Goal: Task Accomplishment & Management: Manage account settings

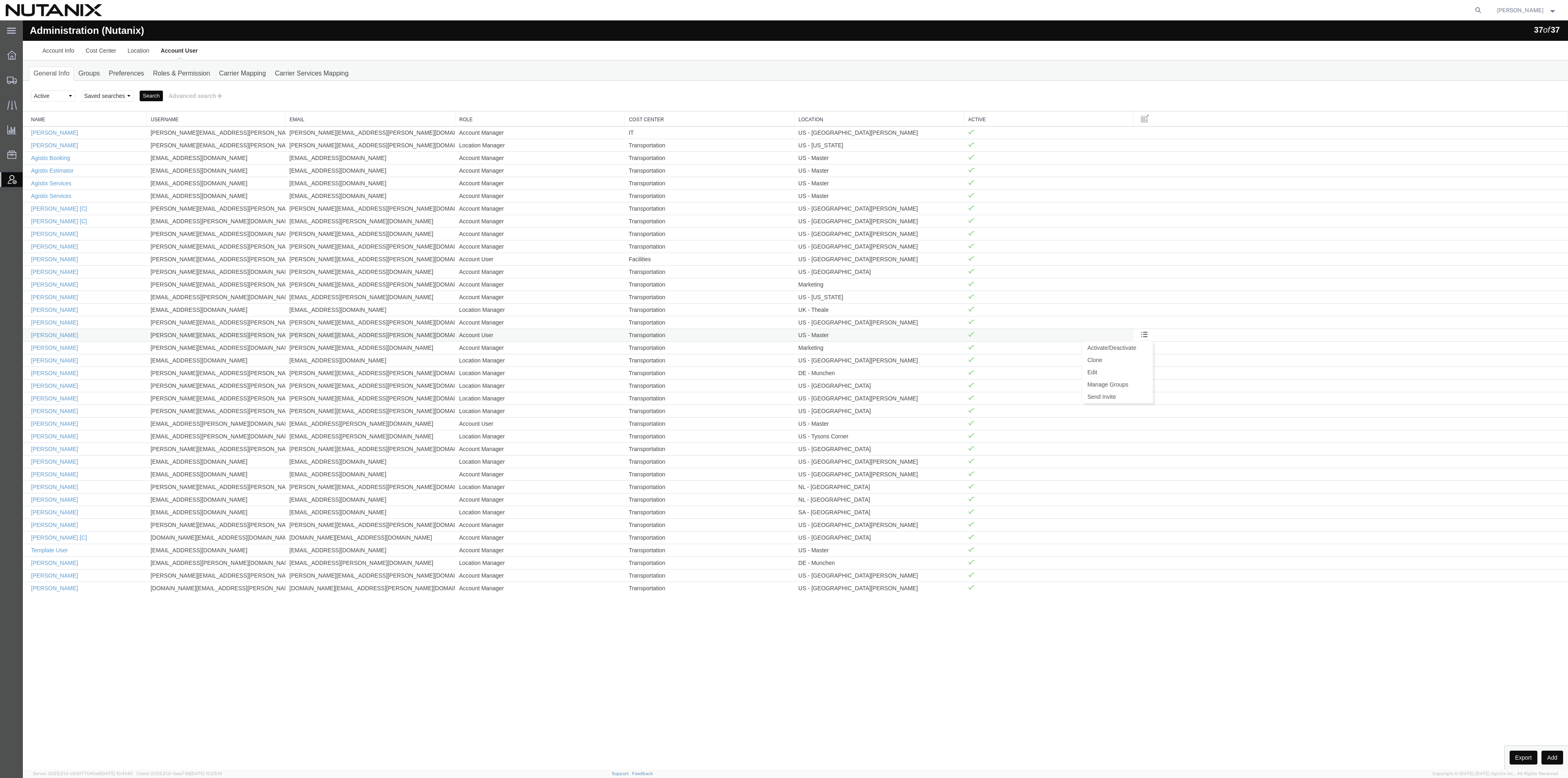
click at [1144, 337] on span at bounding box center [1144, 334] width 7 height 7
click at [63, 337] on link "Fernanda Velazquez" at bounding box center [55, 336] width 47 height 7
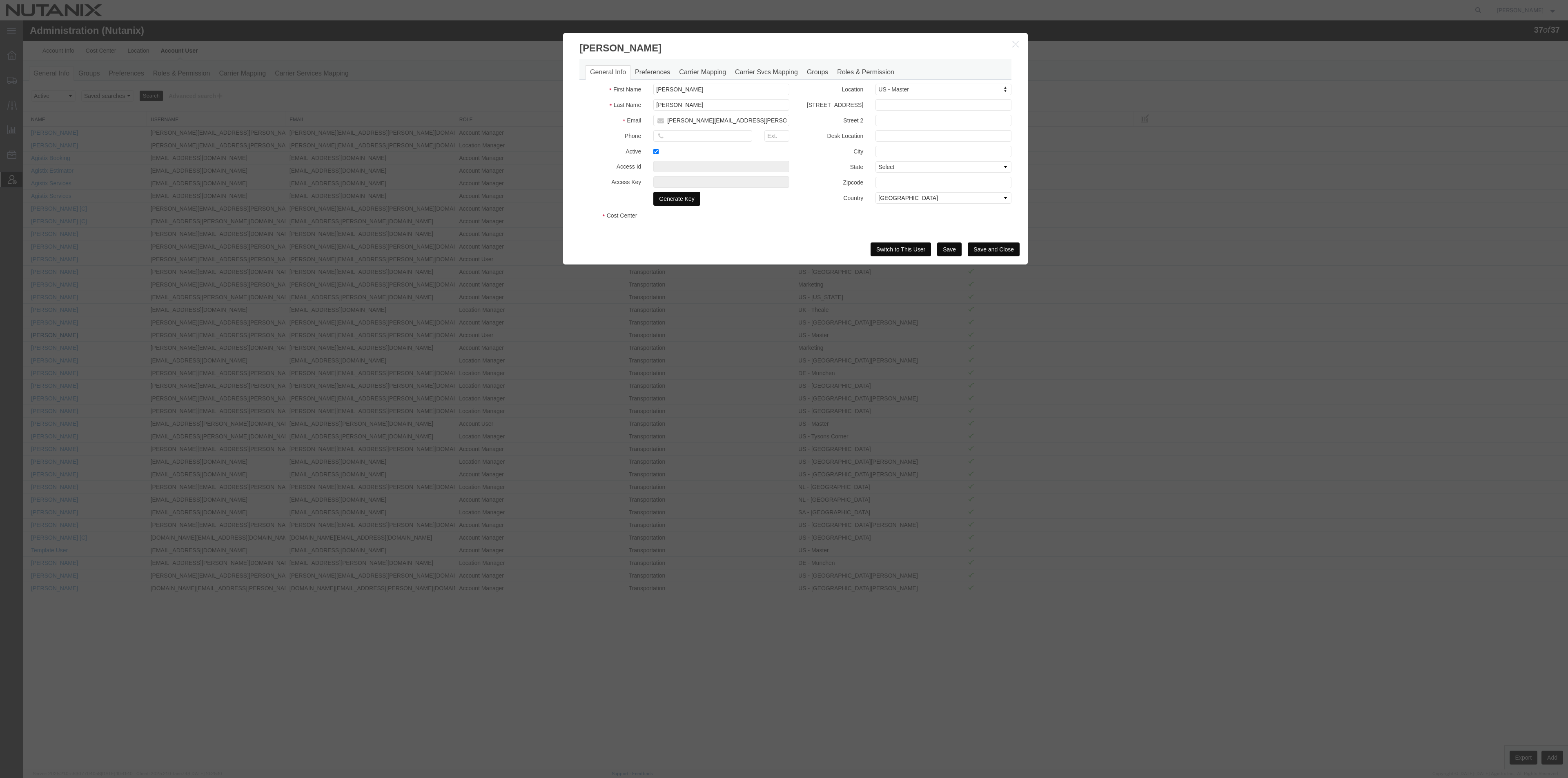
select select "COSTCENTER"
select select "48694"
click at [1014, 43] on icon "button" at bounding box center [1015, 44] width 7 height 7
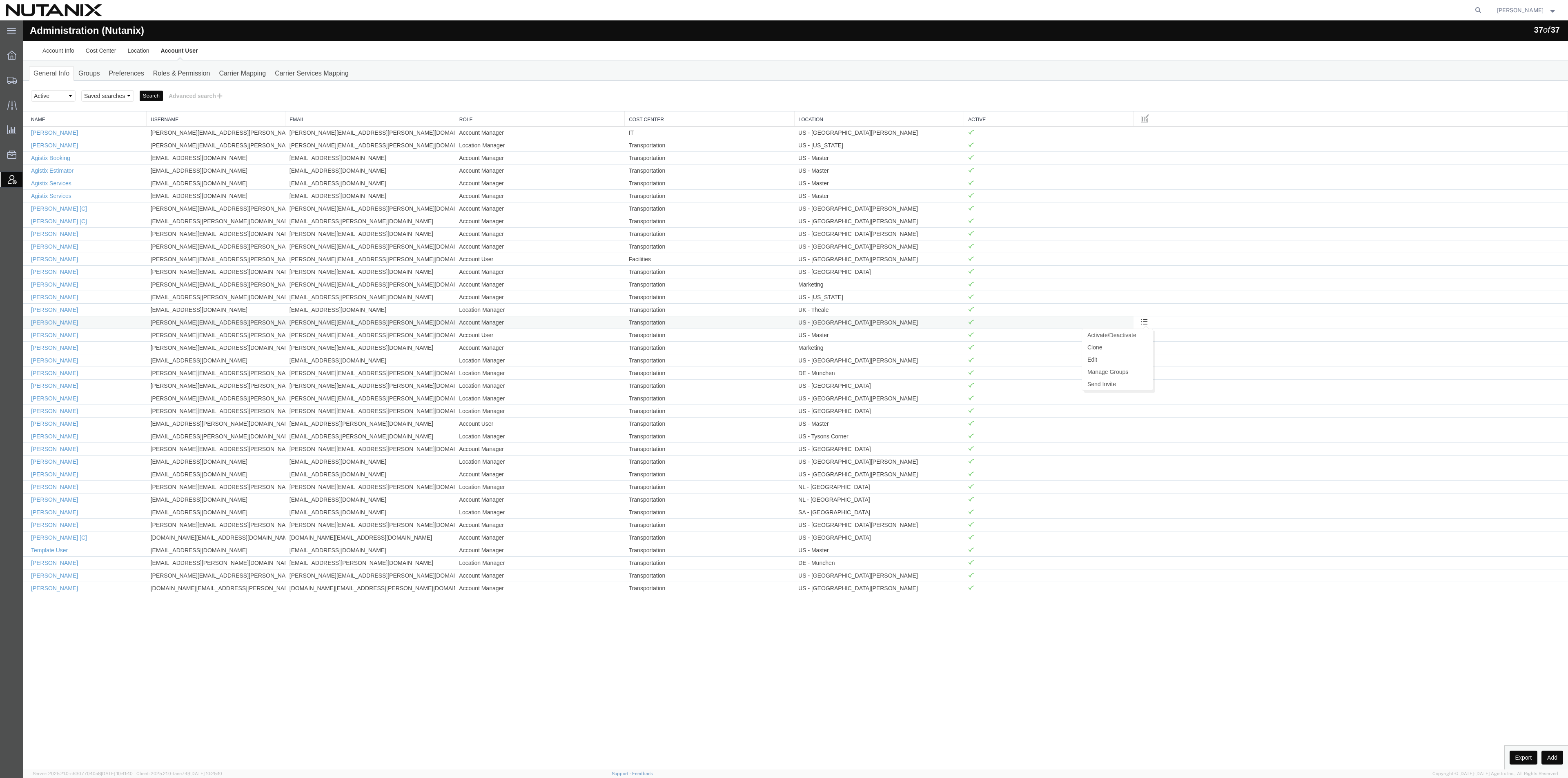
click at [1146, 330] on ul "Activate/Deactivate Clone Edit Manage Groups Send Invite" at bounding box center [1117, 360] width 71 height 62
click at [1140, 338] on link "Activate/Deactivate" at bounding box center [1117, 335] width 70 height 12
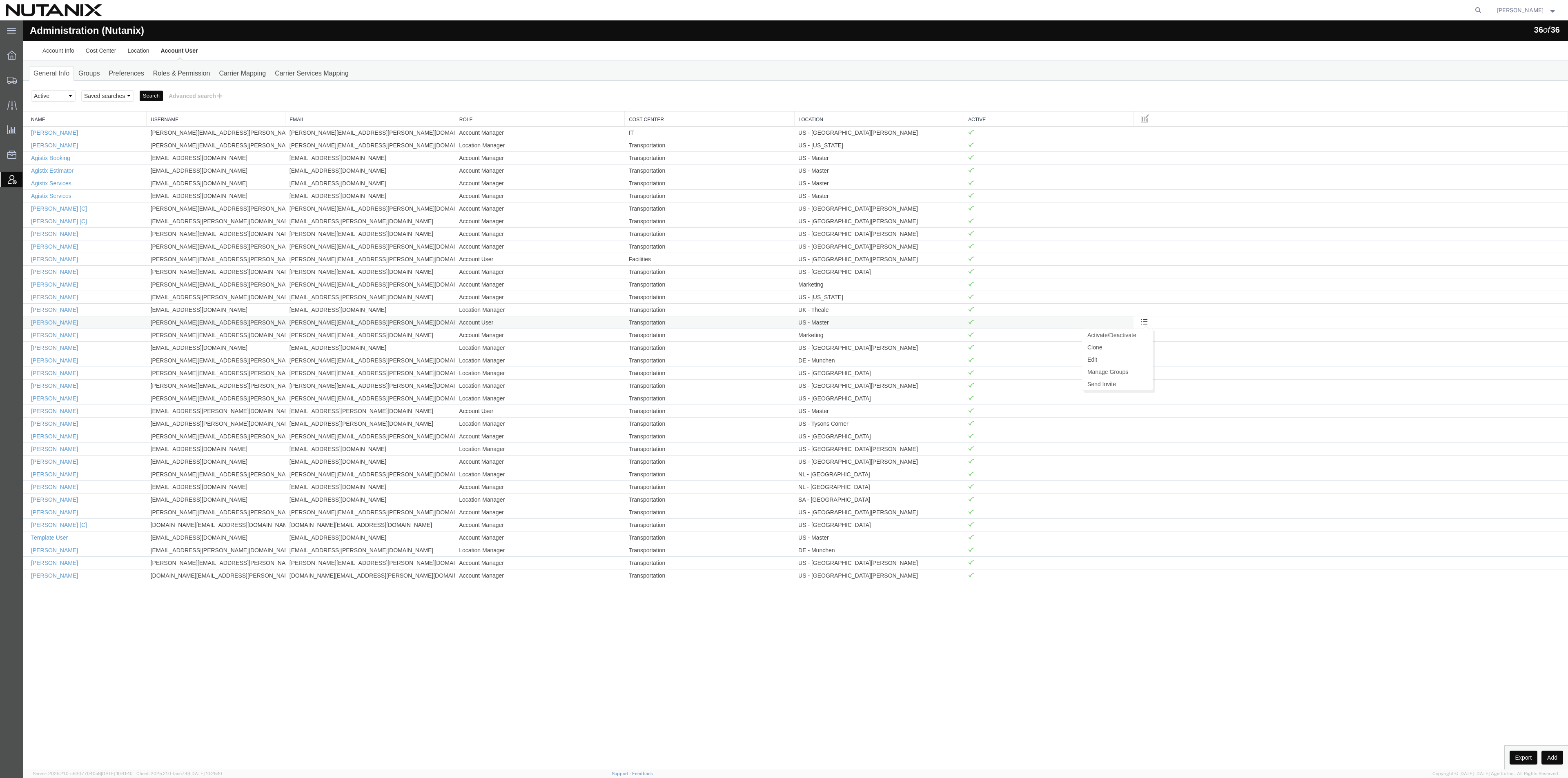
click at [1144, 325] on span at bounding box center [1144, 322] width 7 height 7
click at [1110, 366] on link "Edit" at bounding box center [1117, 360] width 70 height 12
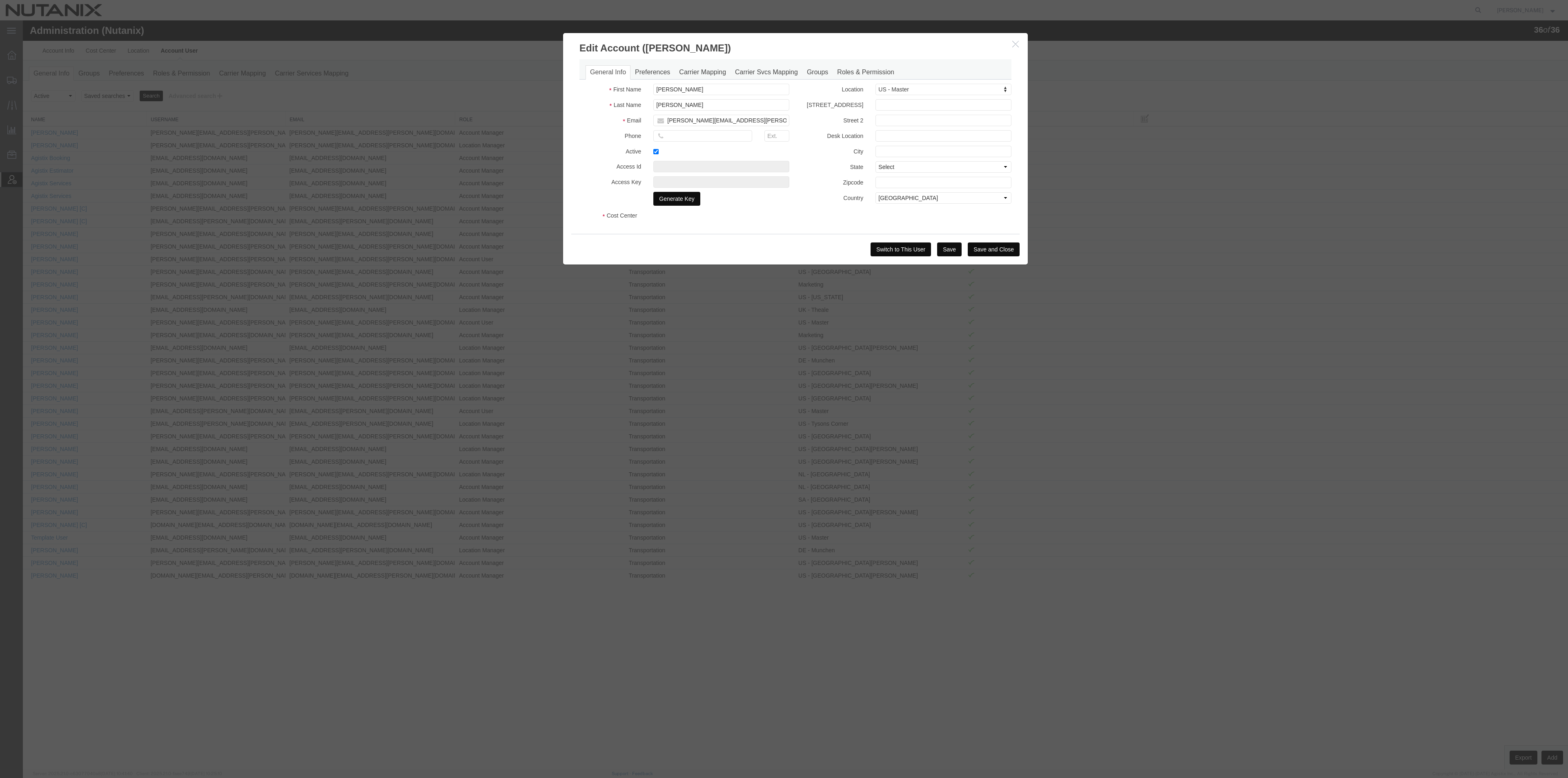
select select "COSTCENTER"
select select "48694"
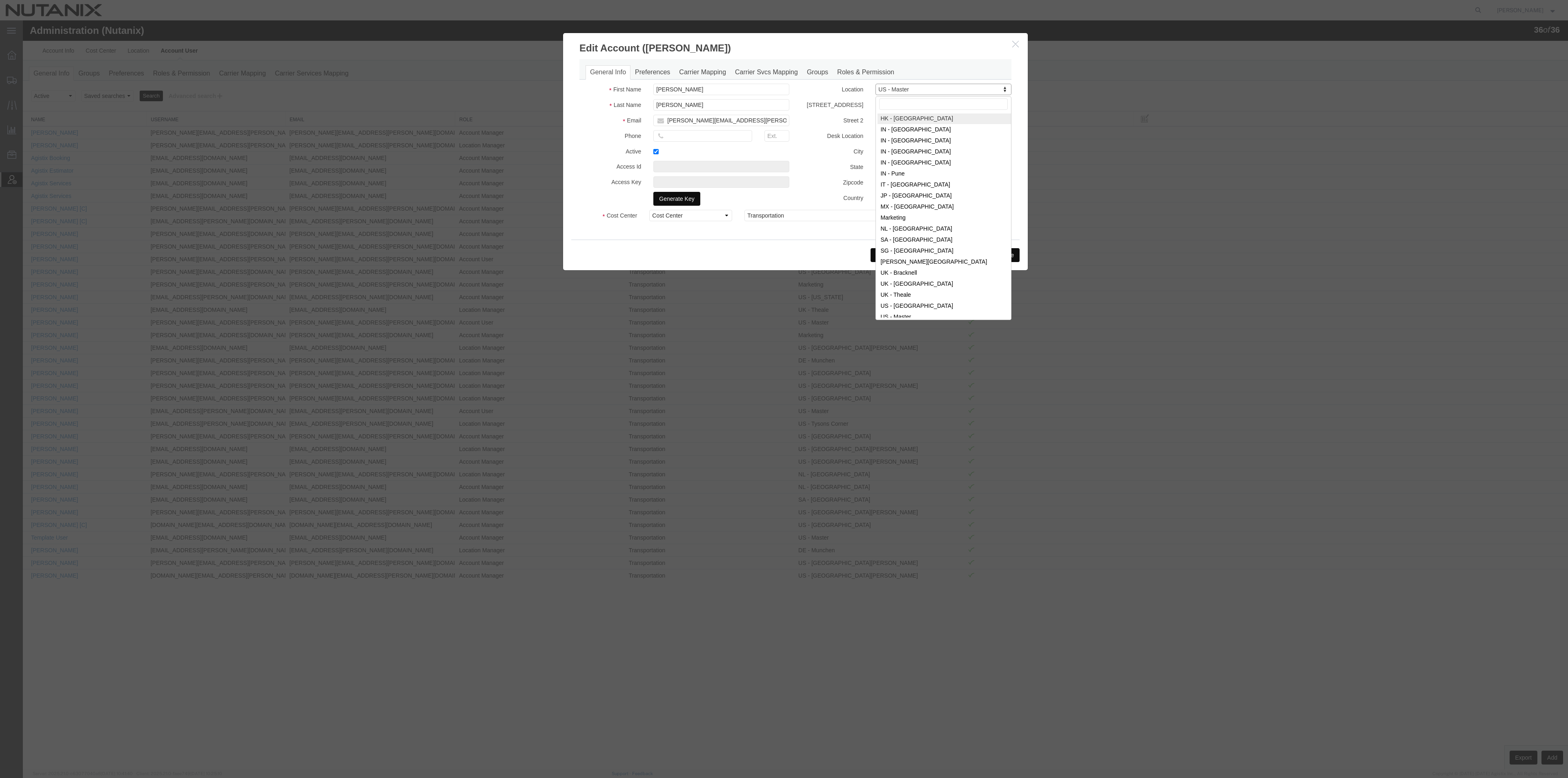
scroll to position [77, 0]
select select "{"locationId":"50752","street1":"Av. Paseo de la Reforma 26","street2":"Col. Ju…"
type input "Av. Paseo de la Reforma 26"
type input "Col. Juárez Suites 20-109"
type input "Mexico City"
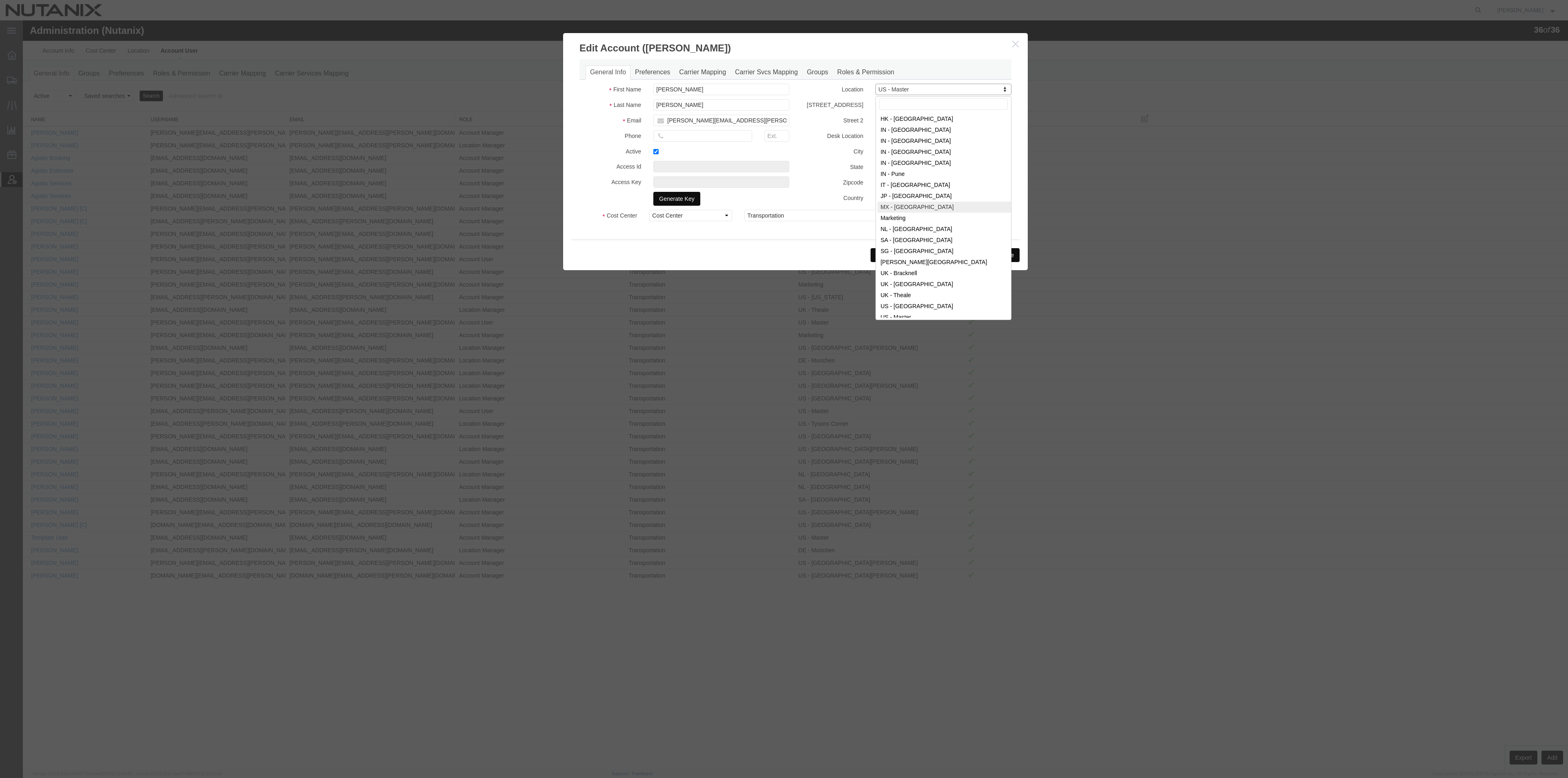
type input "06600"
select select "MX"
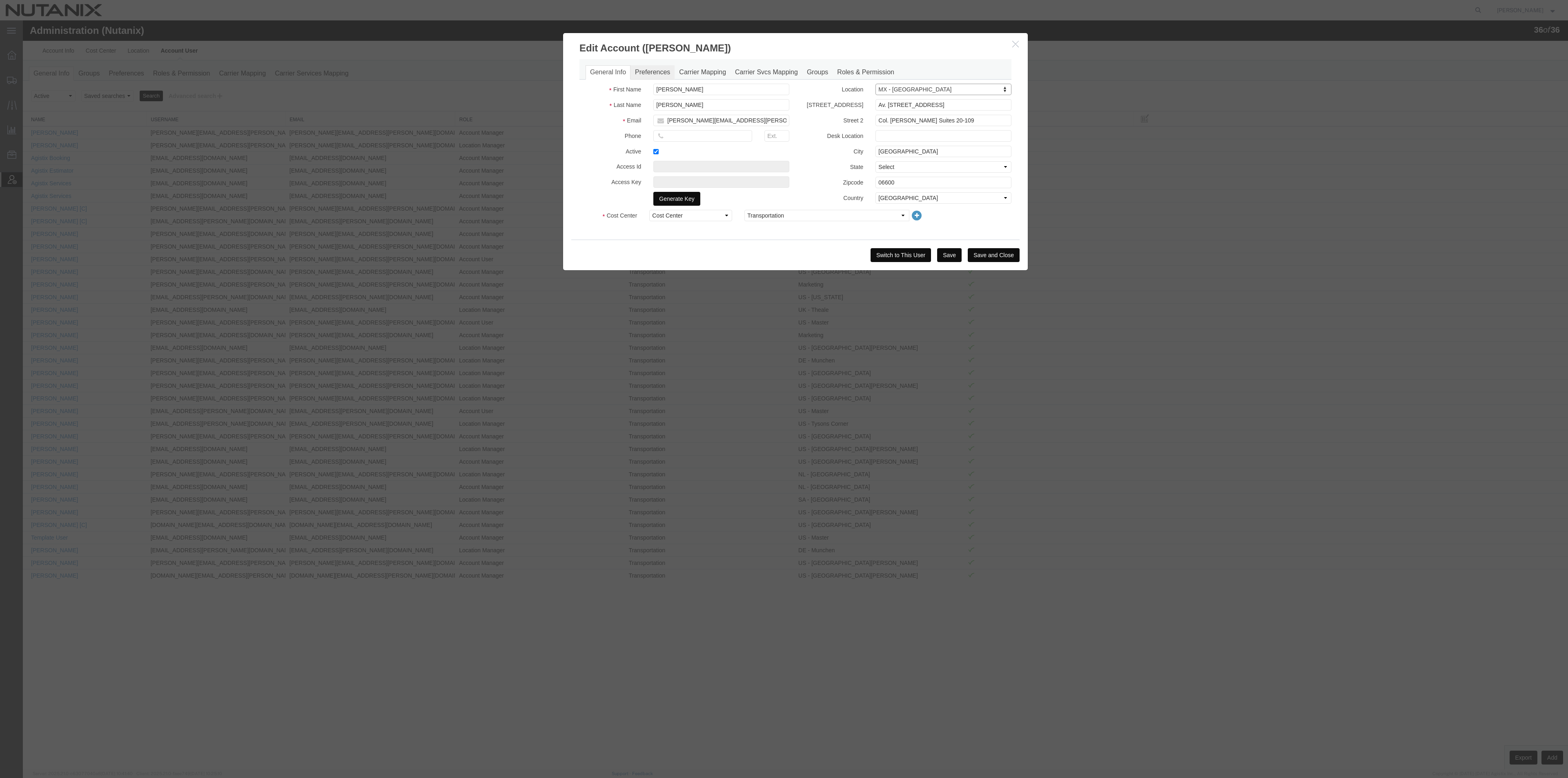
click at [646, 74] on link "Preferences" at bounding box center [652, 72] width 44 height 14
select select
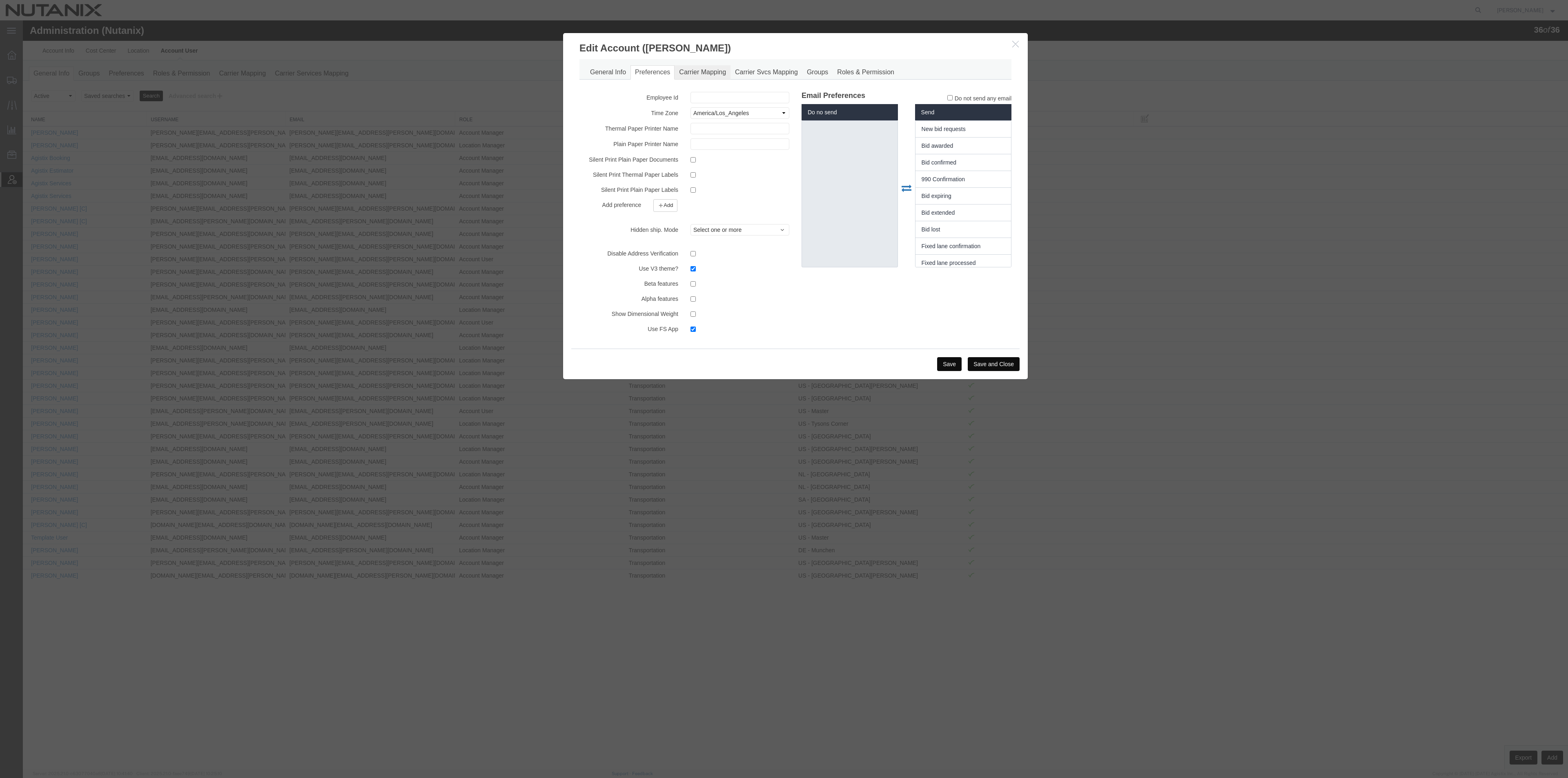
click at [687, 75] on link "Carrier Mapping" at bounding box center [703, 72] width 56 height 14
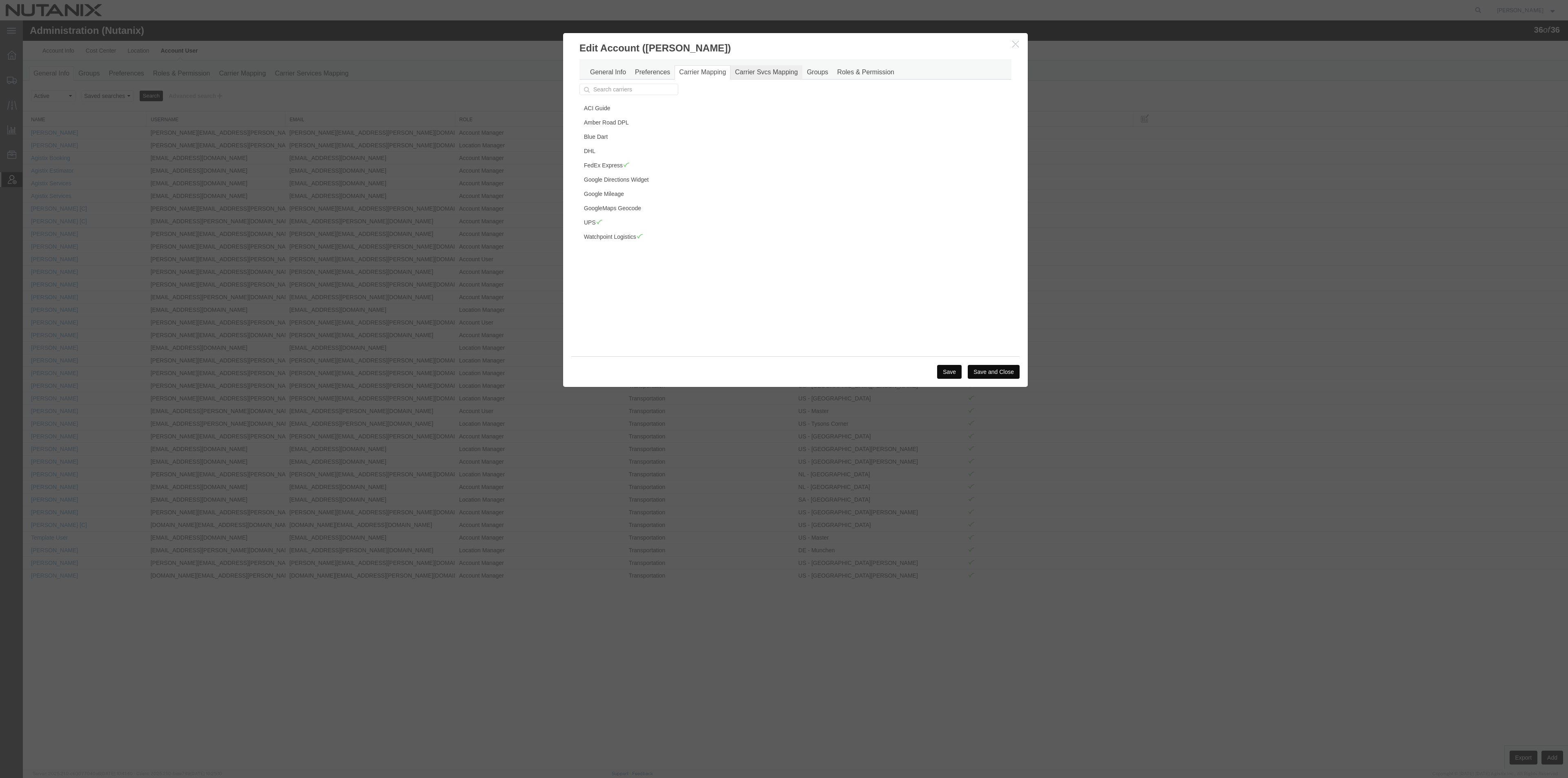
click at [753, 76] on link "Carrier Svcs Mapping" at bounding box center [766, 72] width 72 height 14
click at [714, 76] on link "Carrier Mapping" at bounding box center [703, 72] width 56 height 14
click at [594, 155] on link "DHL" at bounding box center [627, 150] width 97 height 14
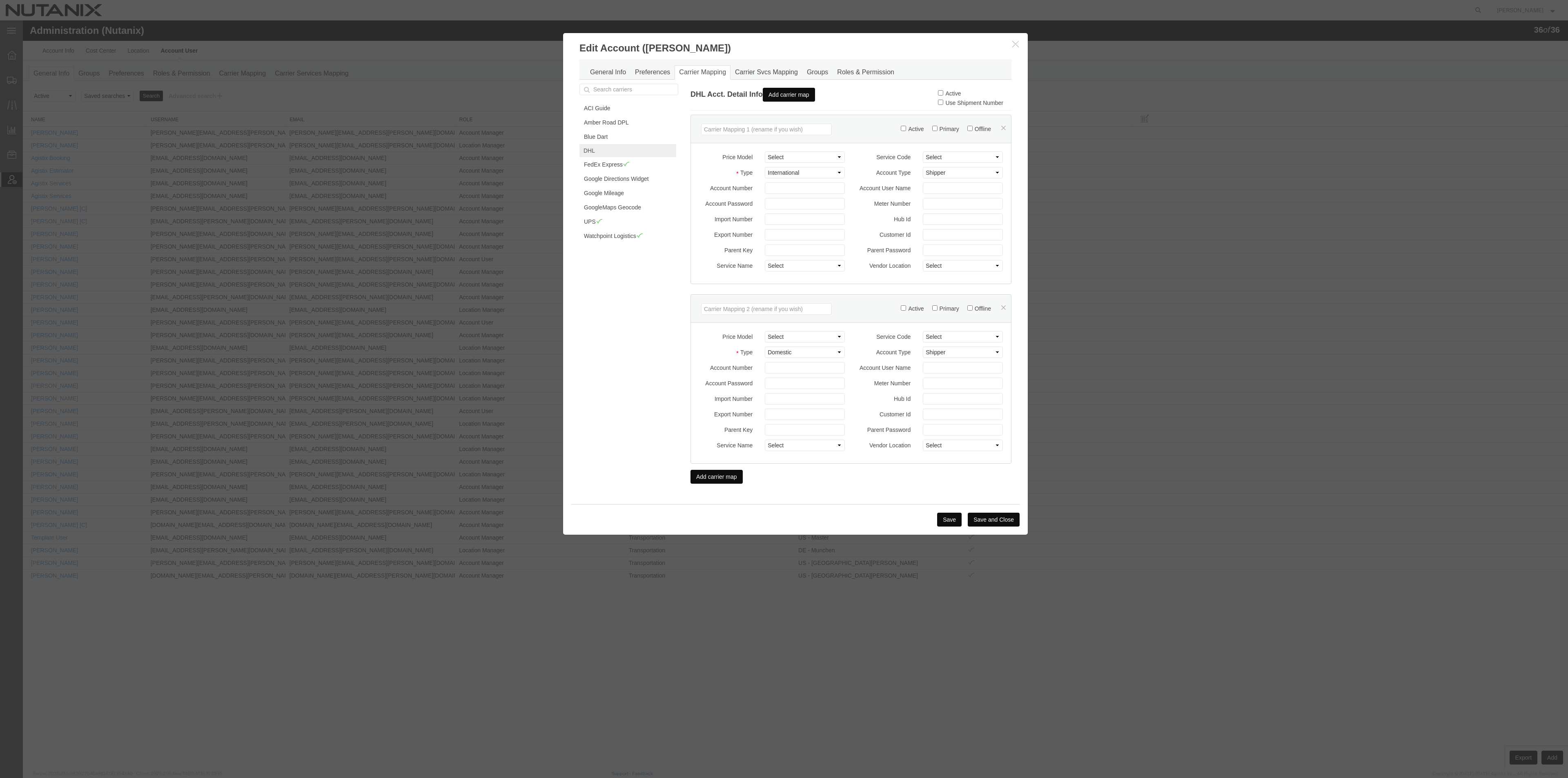
click at [727, 483] on button "Add carrier map" at bounding box center [716, 476] width 52 height 14
select select
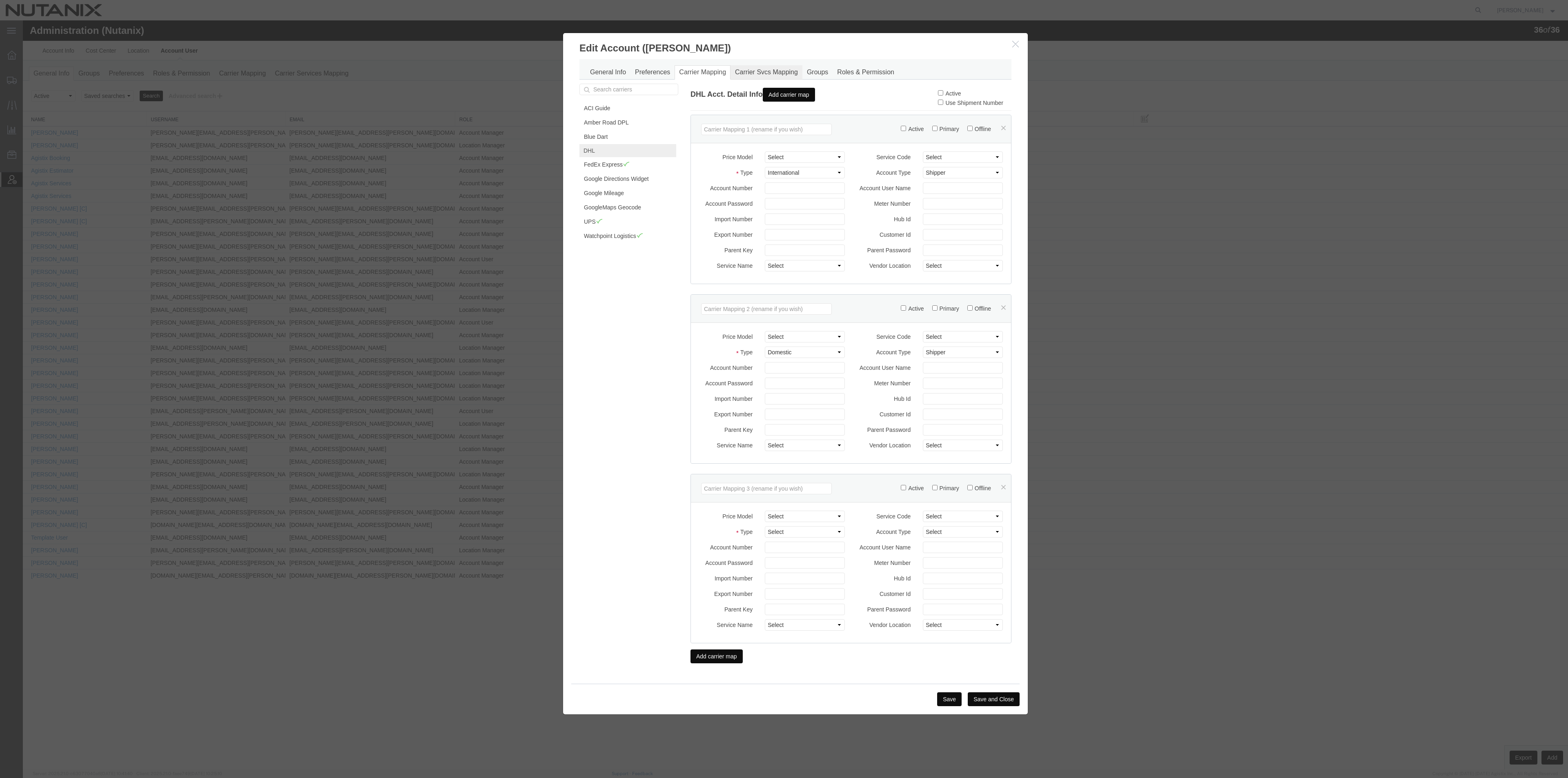
click at [754, 76] on link "Carrier Svcs Mapping" at bounding box center [766, 72] width 72 height 14
click at [951, 557] on button "Save" at bounding box center [950, 699] width 25 height 14
click at [942, 557] on button "Save" at bounding box center [950, 699] width 25 height 14
click at [943, 93] on label "Active" at bounding box center [950, 93] width 23 height 7
click at [943, 93] on input "Active" at bounding box center [941, 93] width 5 height 5
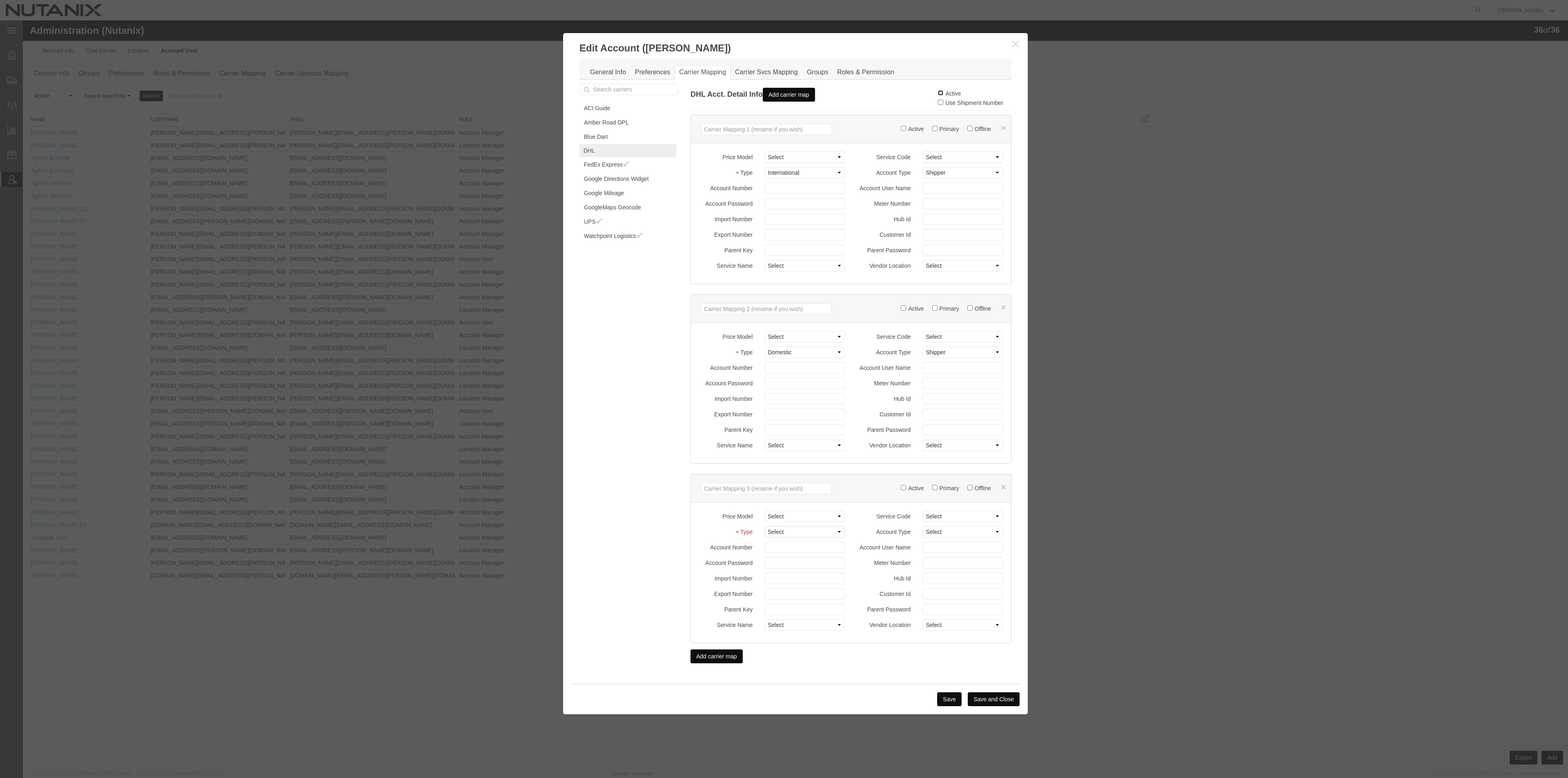
checkbox input "true"
click at [951, 557] on button "Save" at bounding box center [950, 699] width 25 height 14
click at [1014, 46] on icon "button" at bounding box center [1015, 44] width 7 height 7
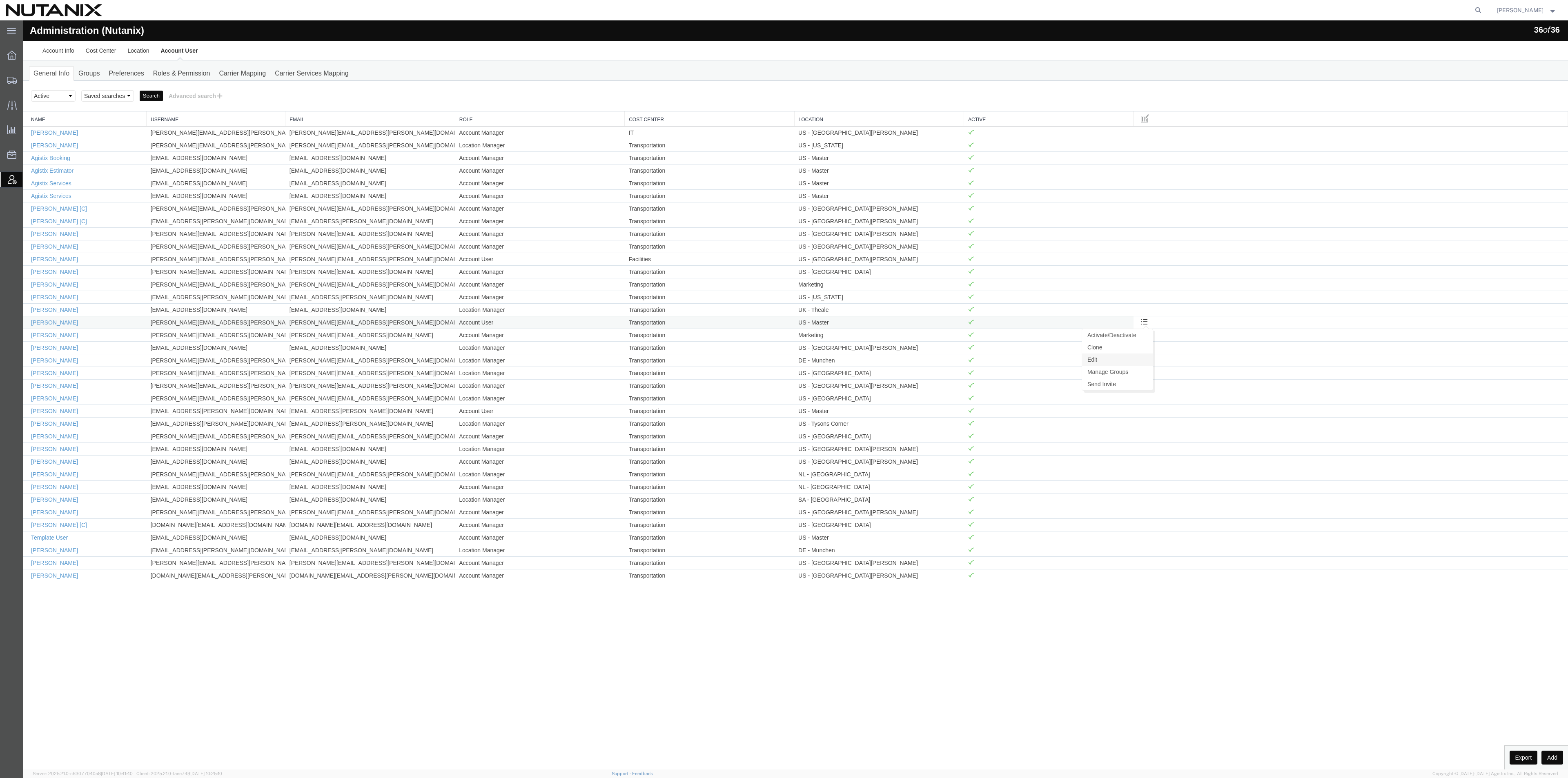
click at [1122, 363] on link "Edit" at bounding box center [1117, 360] width 70 height 12
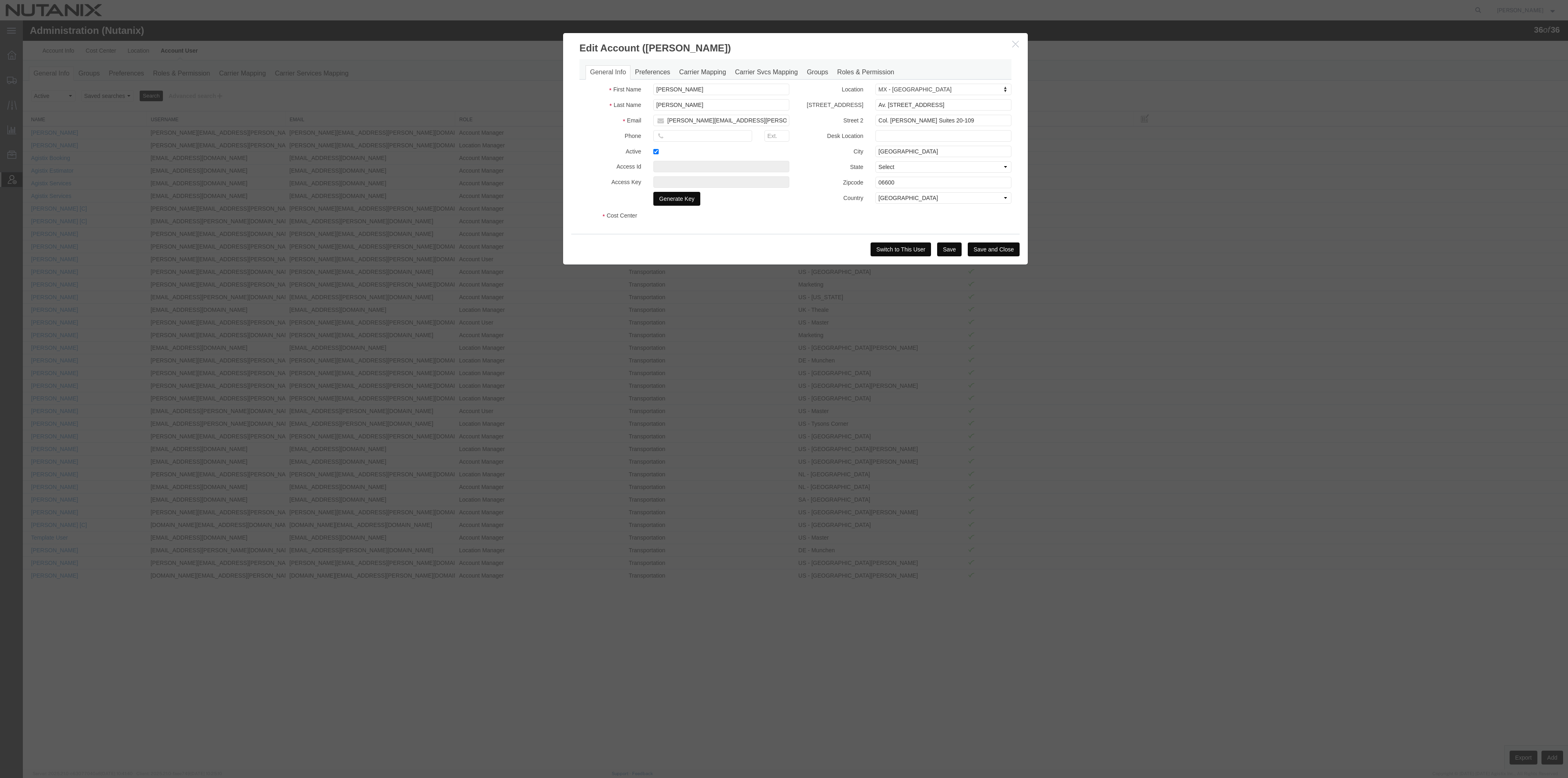
select select "COSTCENTER"
select select "48694"
click at [651, 76] on link "Preferences" at bounding box center [652, 72] width 44 height 14
select select
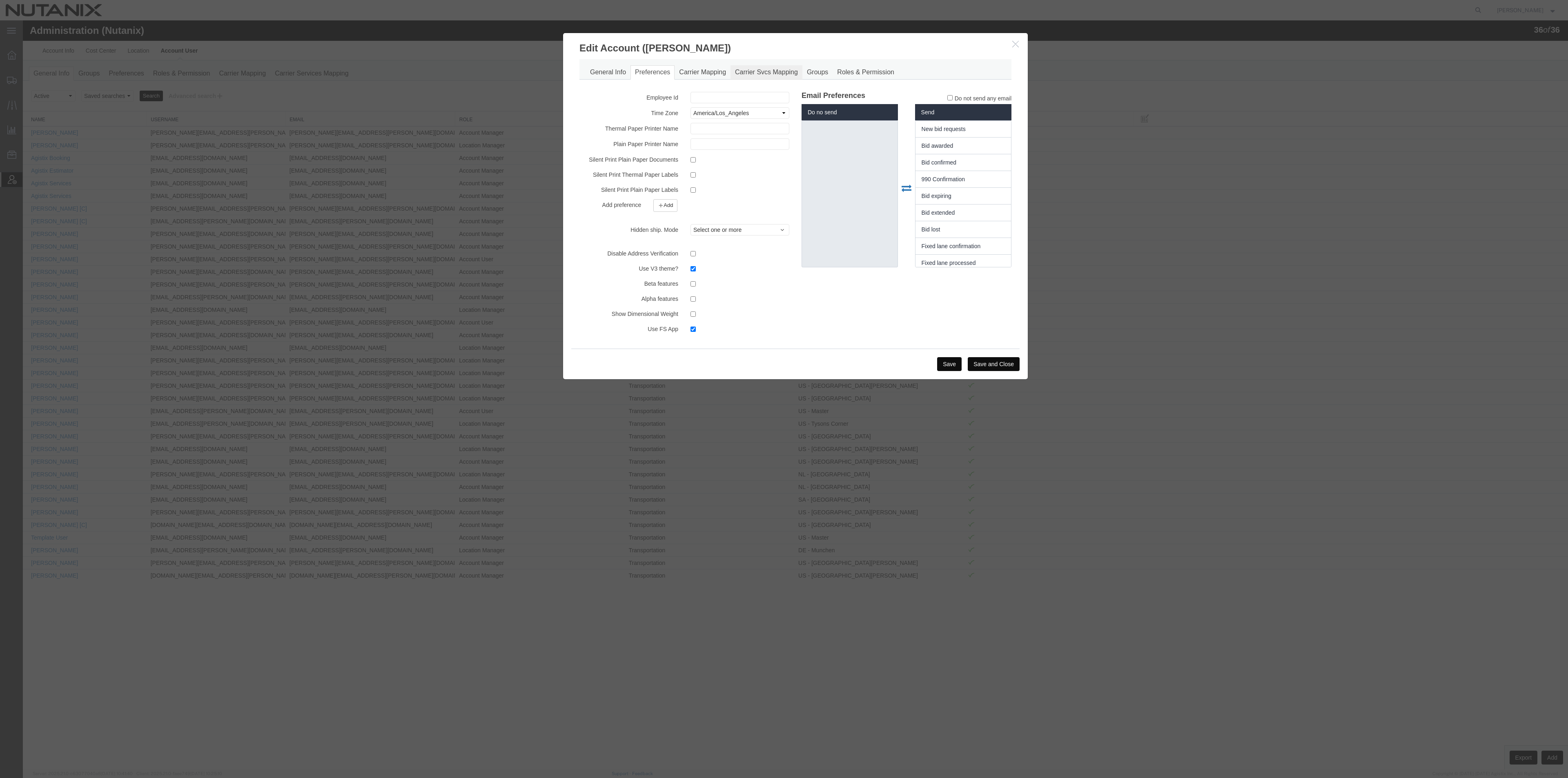
click at [762, 71] on link "Carrier Svcs Mapping" at bounding box center [766, 72] width 72 height 14
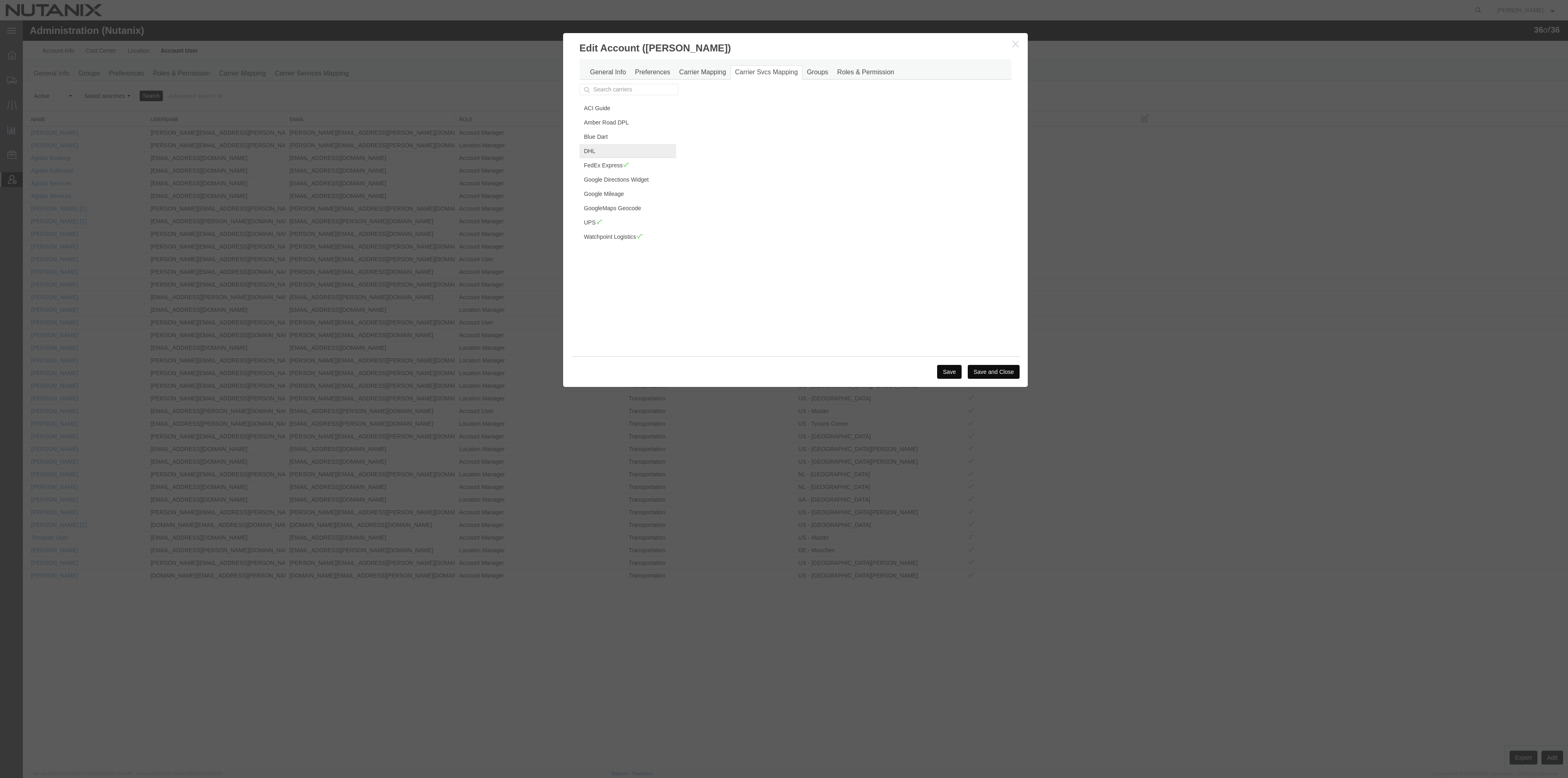
click at [595, 150] on link "DHL" at bounding box center [627, 150] width 97 height 14
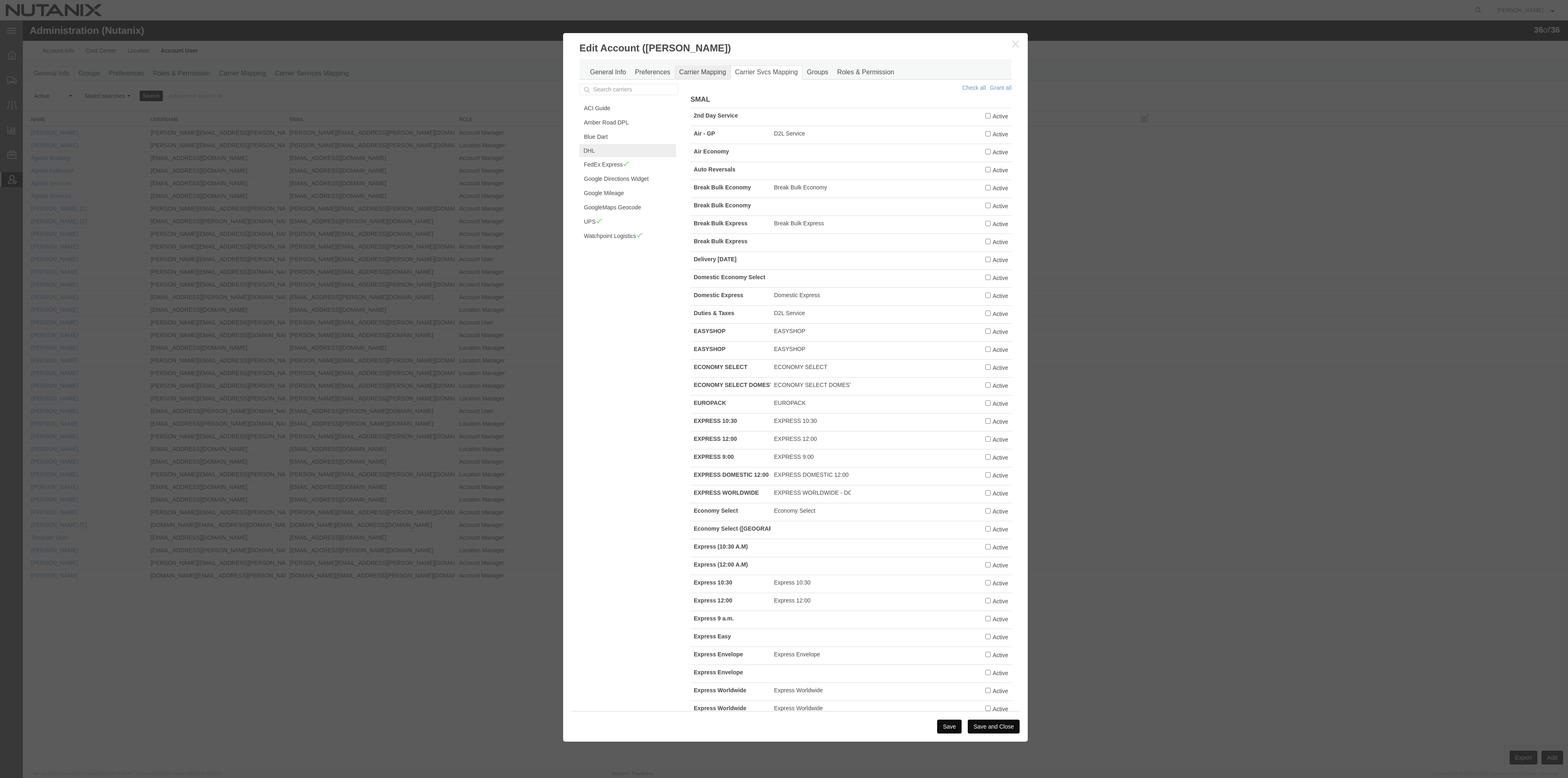
click at [705, 79] on link "Carrier Mapping" at bounding box center [703, 72] width 56 height 14
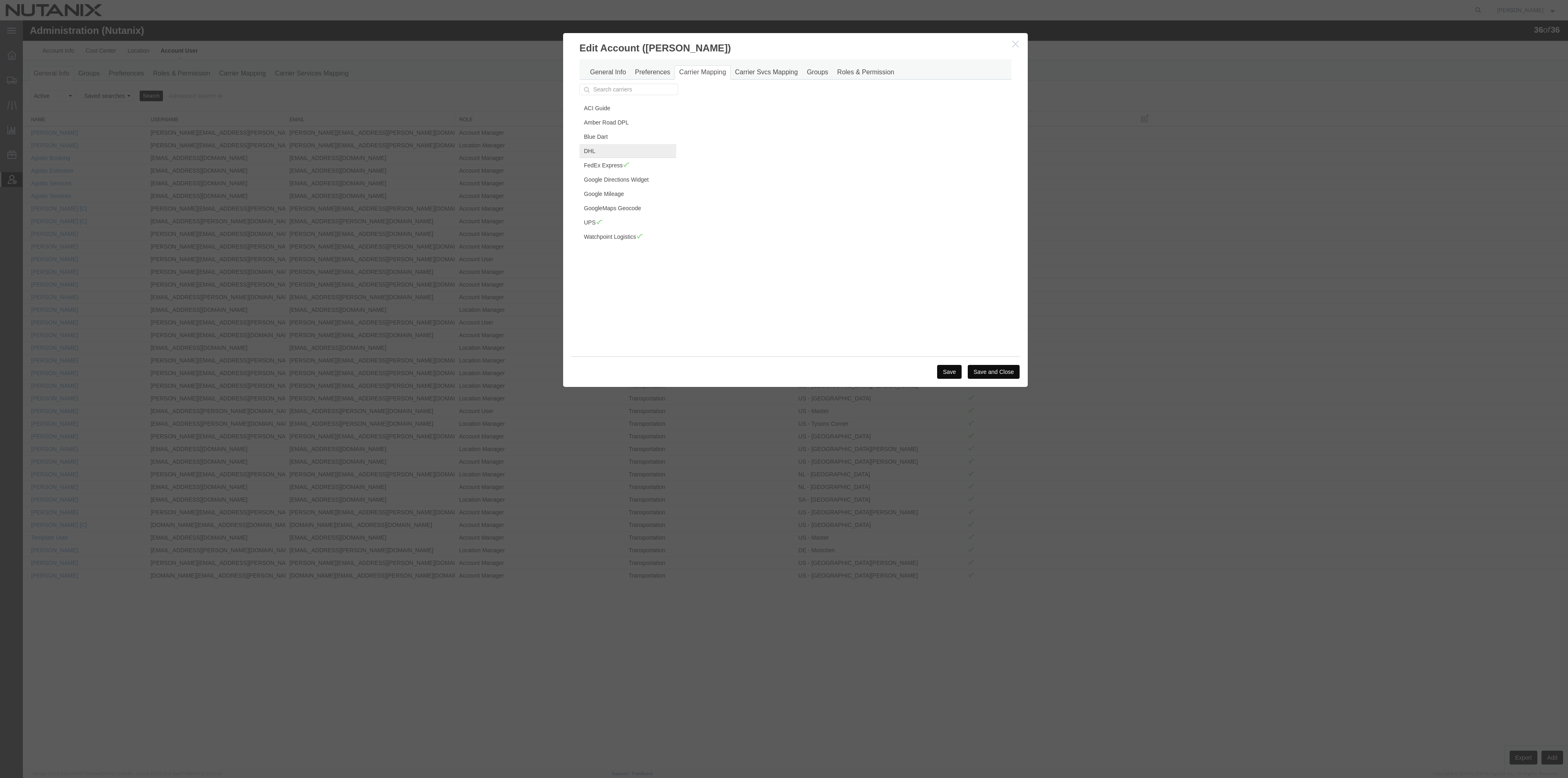
click at [584, 152] on link "DHL" at bounding box center [627, 150] width 97 height 14
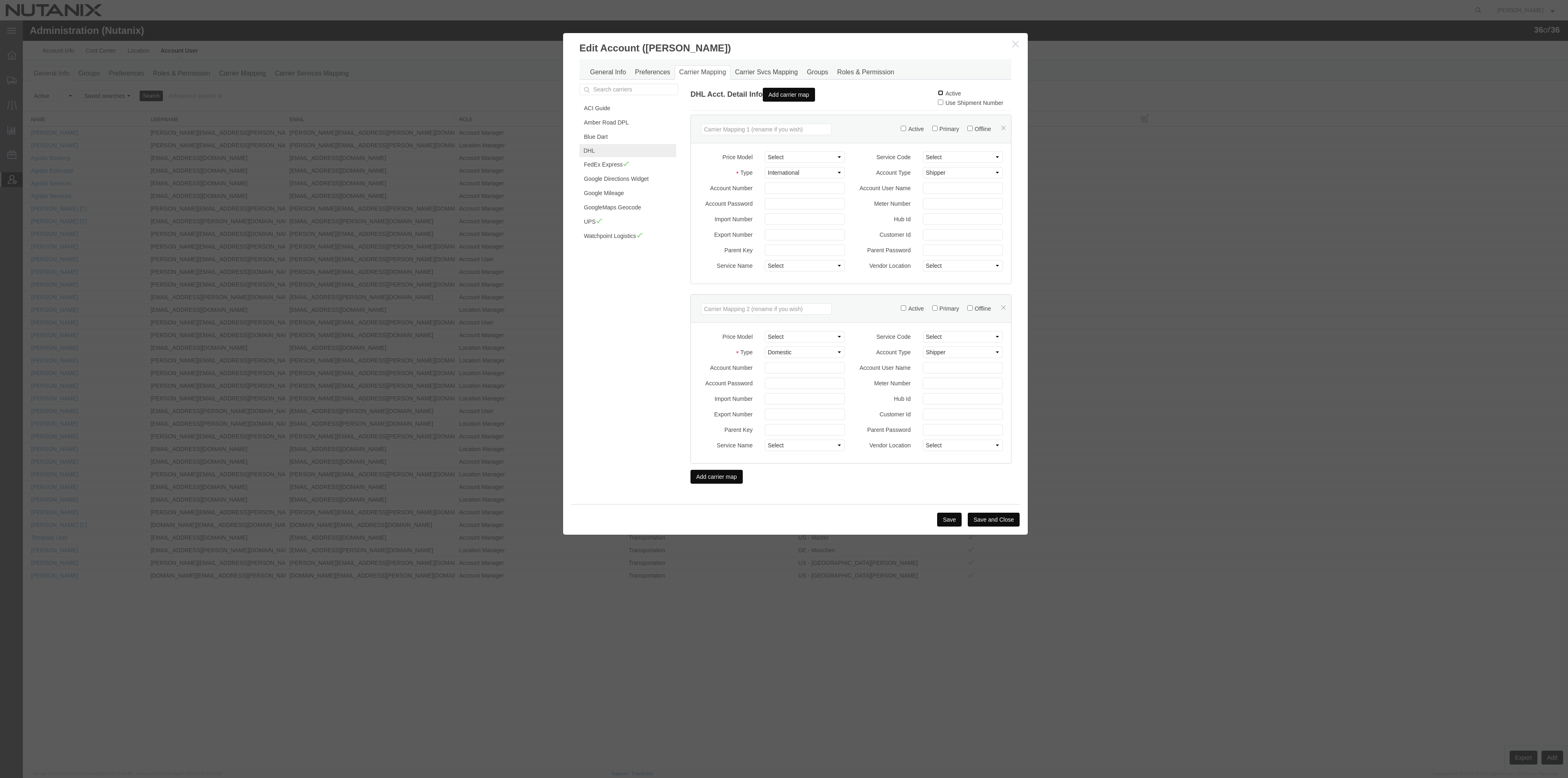
click at [938, 93] on input "Active" at bounding box center [941, 93] width 5 height 5
checkbox input "true"
click at [949, 519] on button "Save" at bounding box center [950, 519] width 25 height 14
click at [1017, 48] on button "button" at bounding box center [1016, 44] width 10 height 10
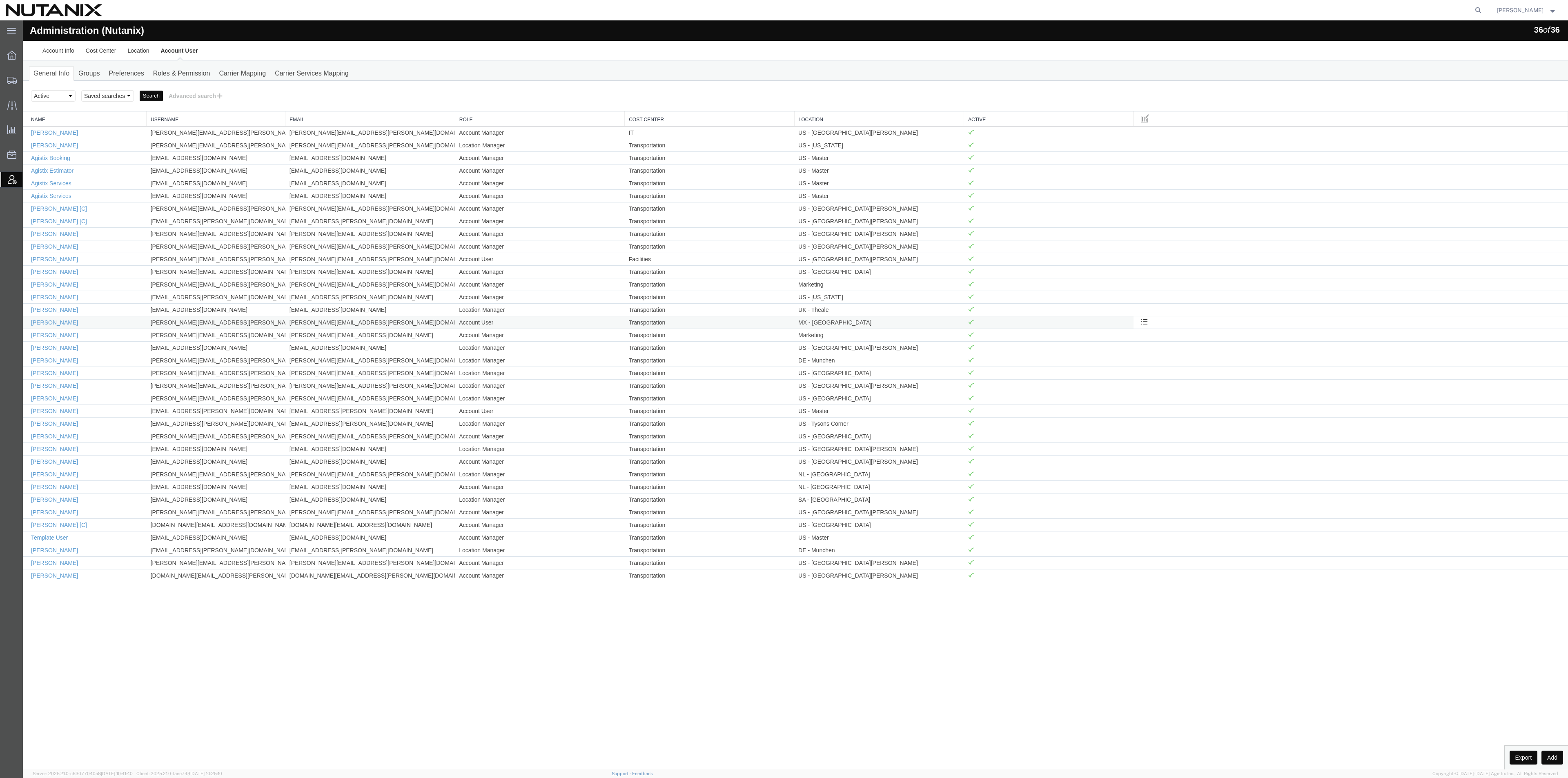
click at [489, 329] on td "Account User" at bounding box center [539, 322] width 169 height 12
click at [1111, 362] on link "Edit" at bounding box center [1117, 360] width 70 height 12
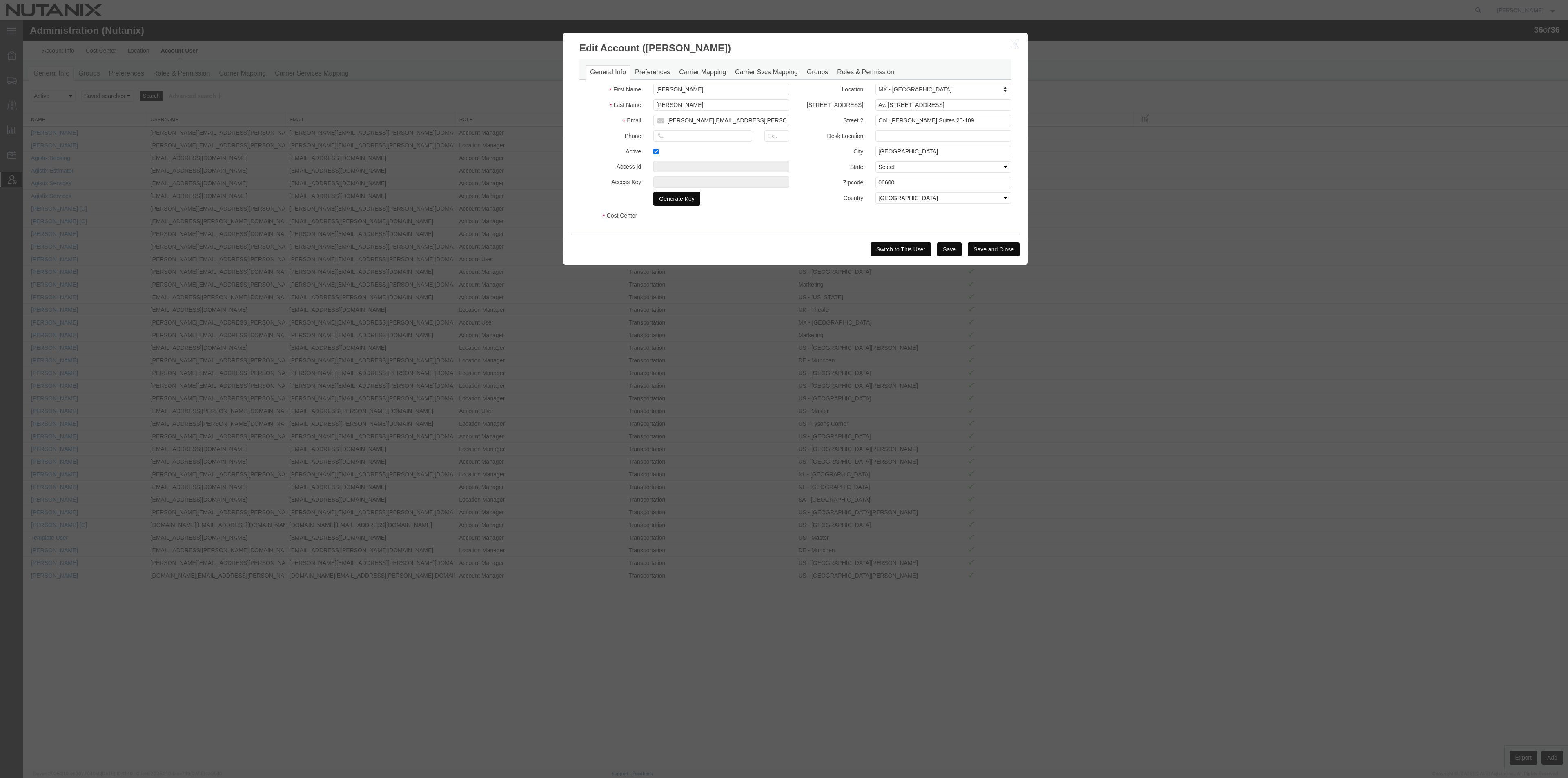
select select "COSTCENTER"
select select "48694"
click at [813, 73] on link "Groups" at bounding box center [817, 72] width 31 height 14
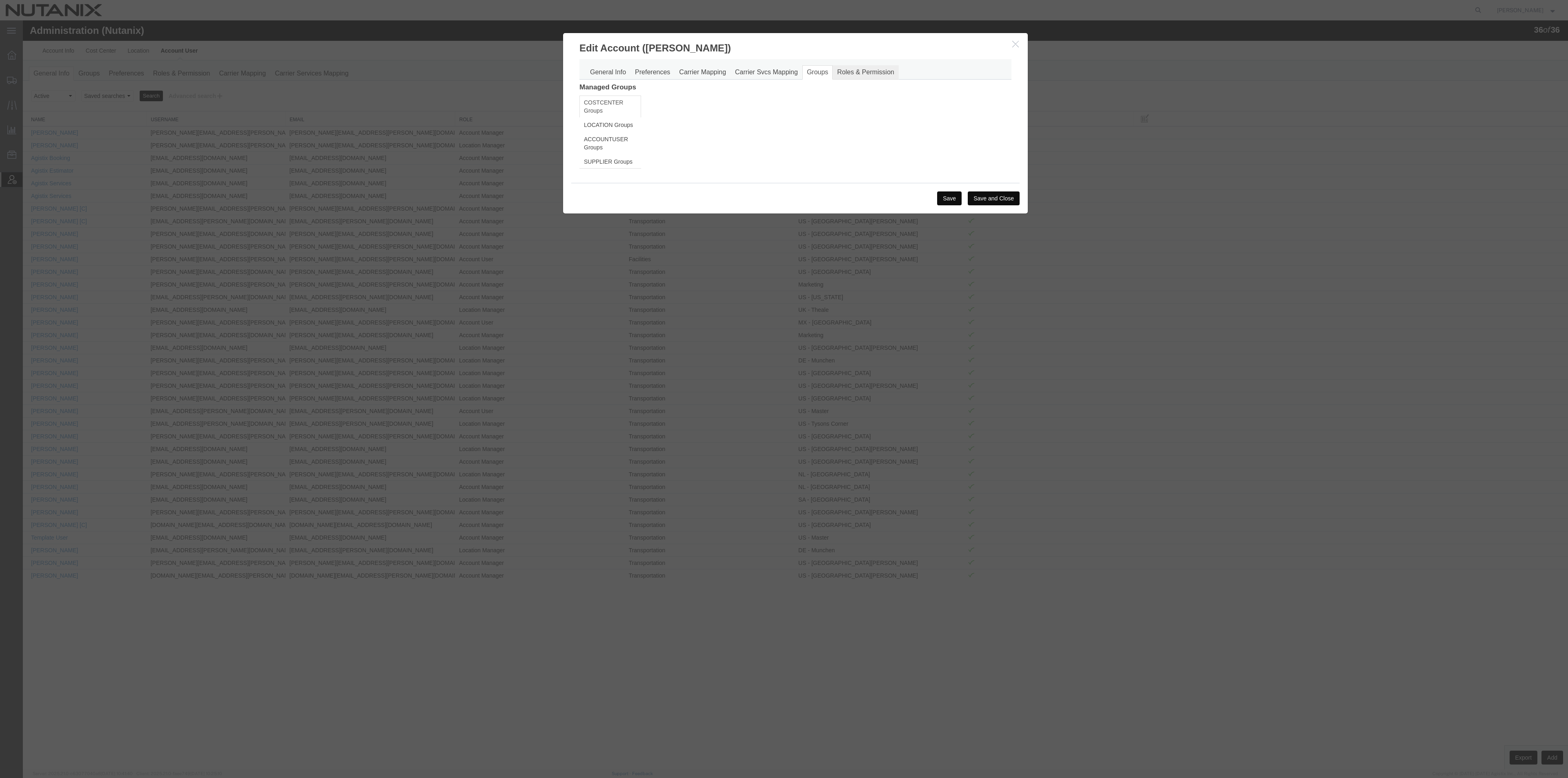
click at [875, 72] on link "Roles & Permission" at bounding box center [865, 72] width 66 height 14
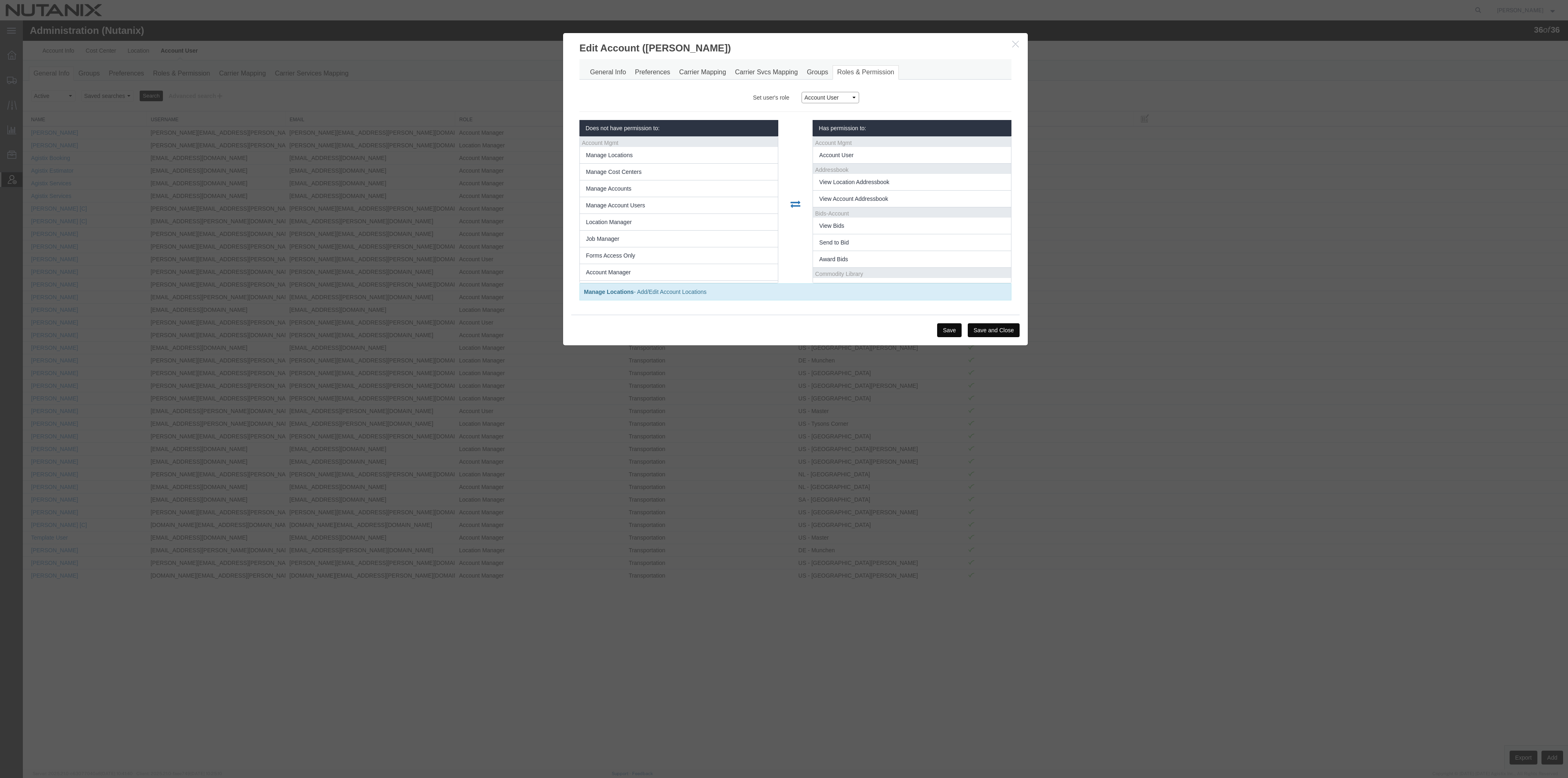
click at [854, 99] on select "Account Manager Account User Location Manager" at bounding box center [831, 98] width 58 height 12
select select "4"
click at [802, 92] on select "Account Manager Account User Location Manager" at bounding box center [831, 98] width 58 height 12
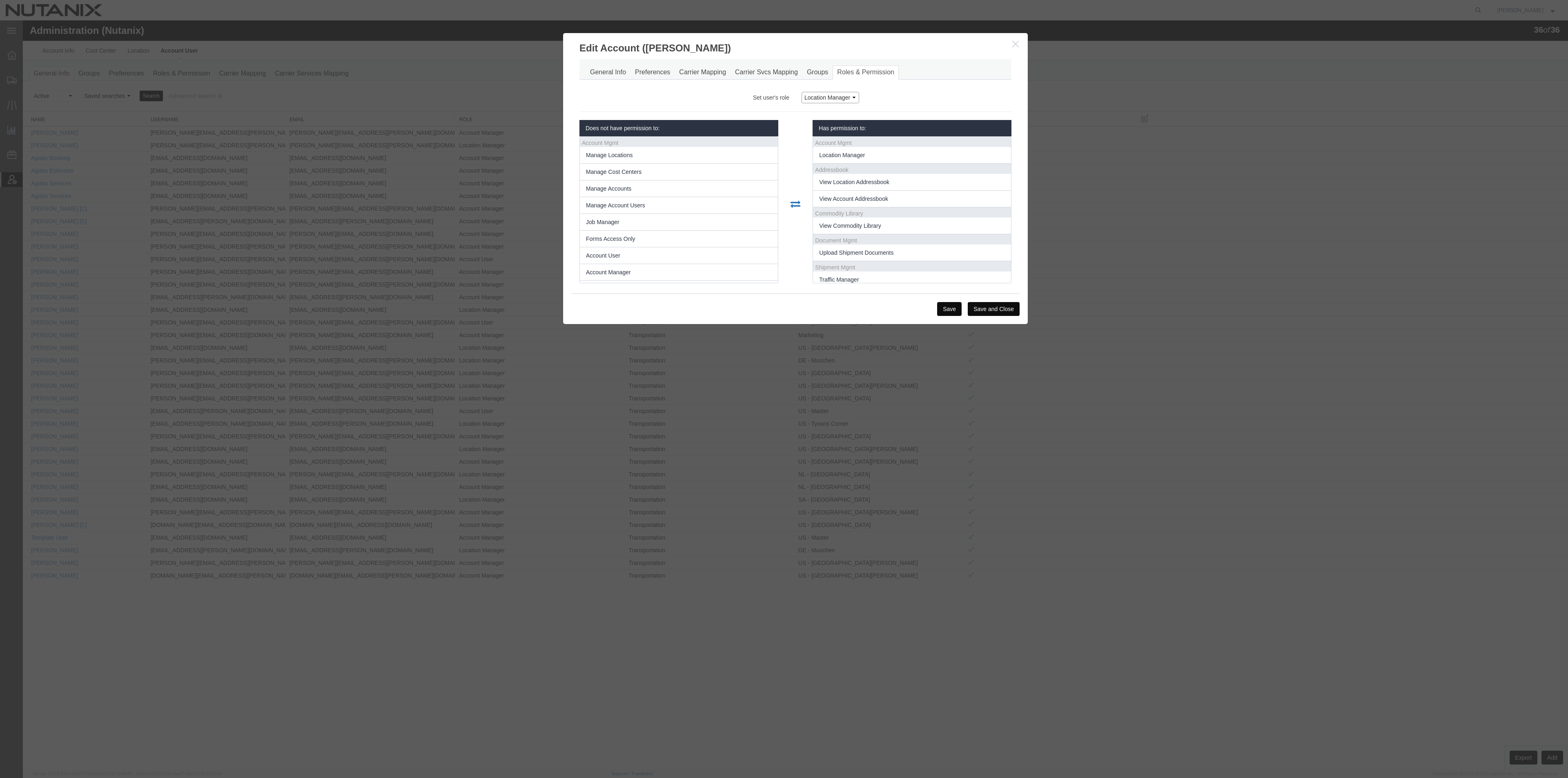
scroll to position [20, 0]
click at [945, 310] on button "Save" at bounding box center [950, 308] width 25 height 14
click at [1013, 41] on icon "button" at bounding box center [1015, 44] width 7 height 7
